Goal: Find specific page/section: Find specific page/section

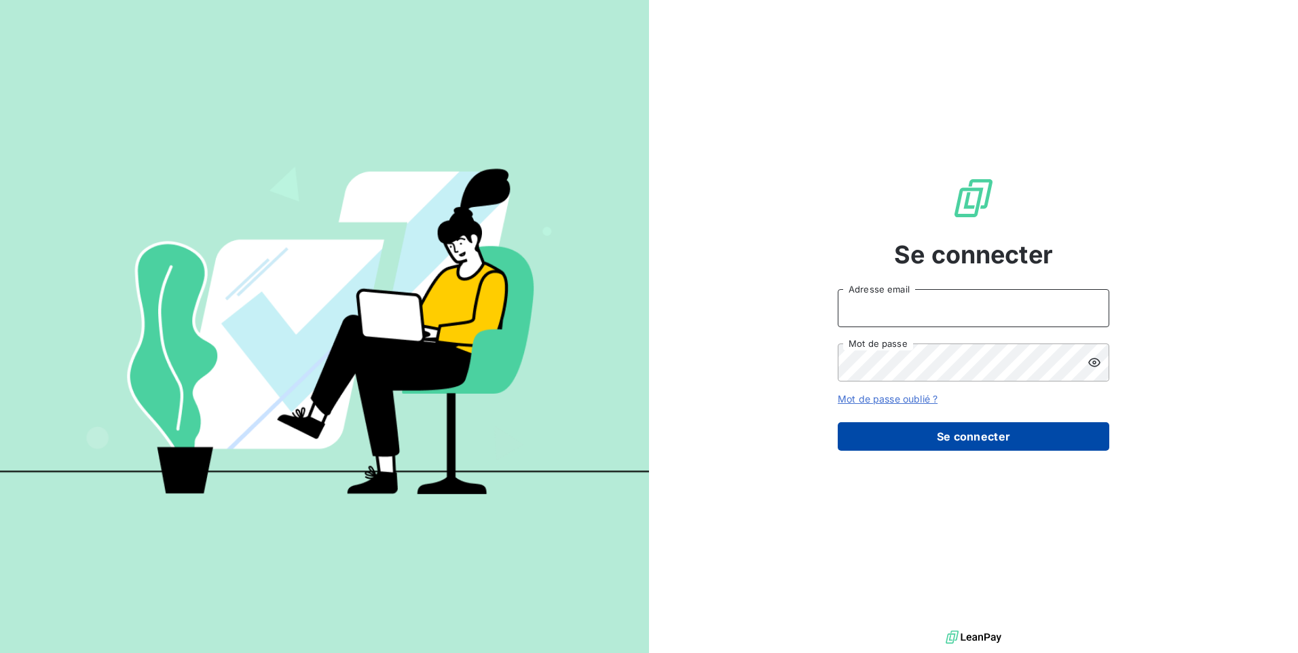
type input "[EMAIL_ADDRESS][DOMAIN_NAME]"
click at [971, 441] on button "Se connecter" at bounding box center [974, 436] width 272 height 29
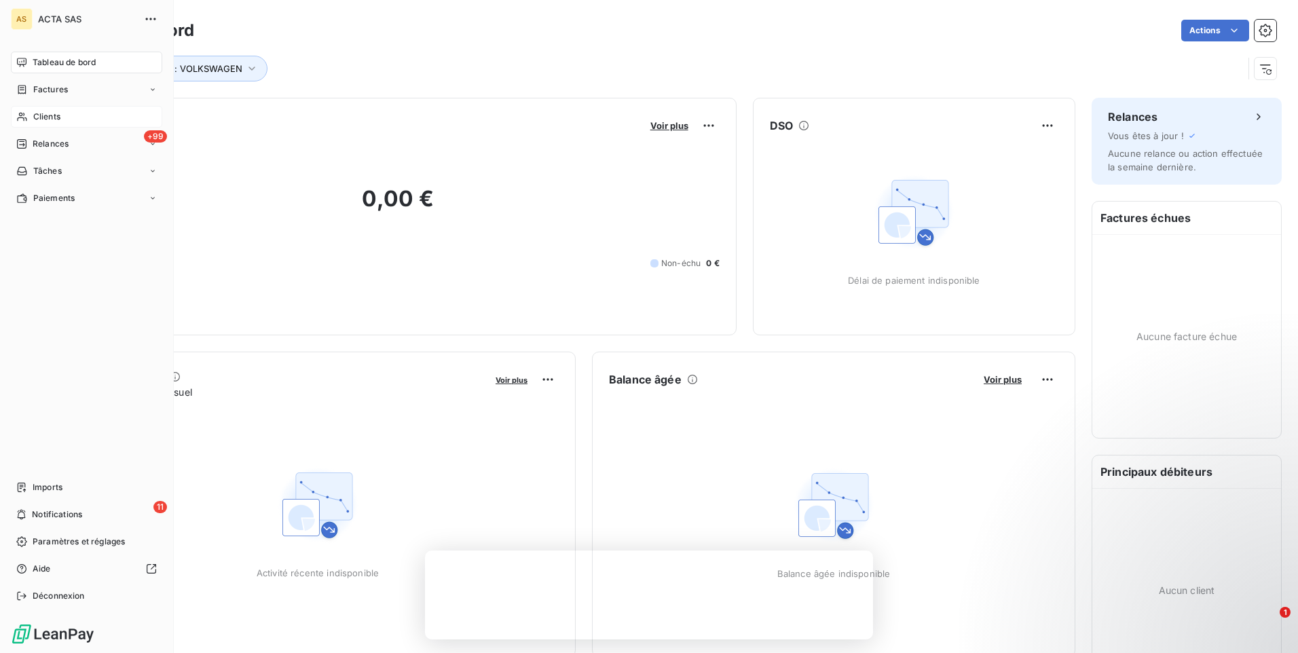
click at [37, 115] on span "Clients" at bounding box center [46, 117] width 27 height 12
